Goal: Task Accomplishment & Management: Manage account settings

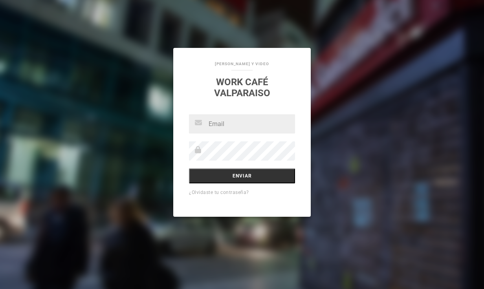
type input "[PERSON_NAME][EMAIL_ADDRESS][PERSON_NAME][DOMAIN_NAME]"
click at [189, 169] on input "Enviar" at bounding box center [242, 176] width 106 height 15
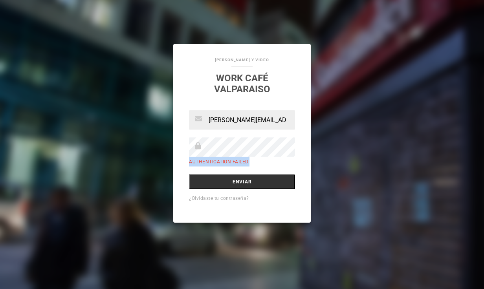
drag, startPoint x: 250, startPoint y: 161, endPoint x: 179, endPoint y: 161, distance: 71.2
click at [179, 161] on div "magdalena.espejo@santander.cl Authentication failed. Enviar ¿Olvidaste tu contr…" at bounding box center [242, 166] width 138 height 112
copy label "Authentication failed."
